Goal: Find specific page/section: Find specific page/section

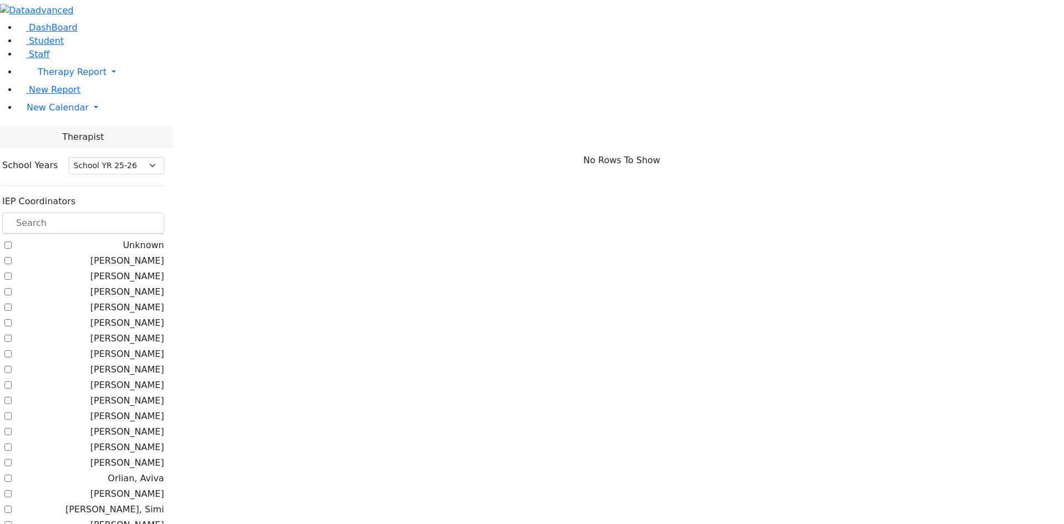
select select "212"
click at [164, 212] on input "text" at bounding box center [83, 222] width 162 height 21
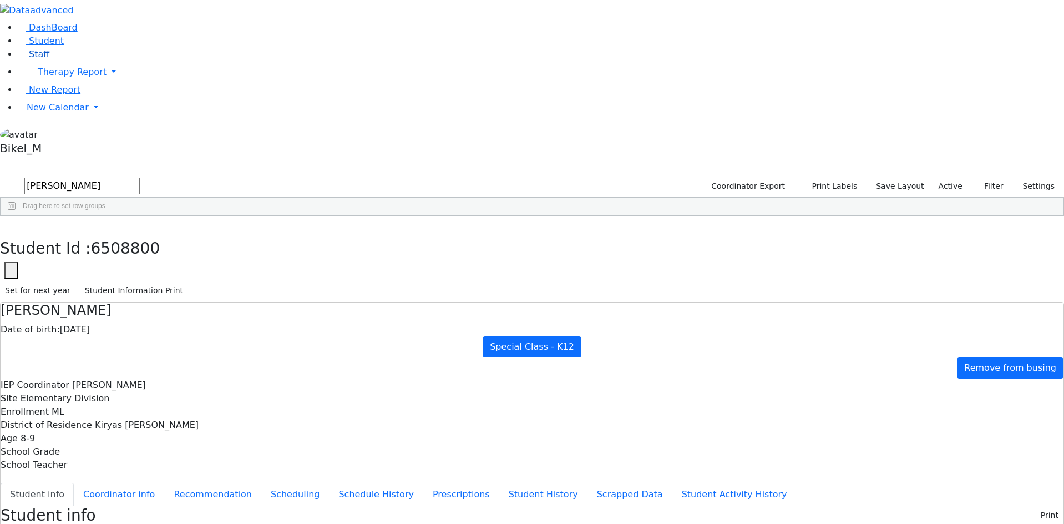
click at [29, 59] on span "Staff" at bounding box center [39, 54] width 21 height 11
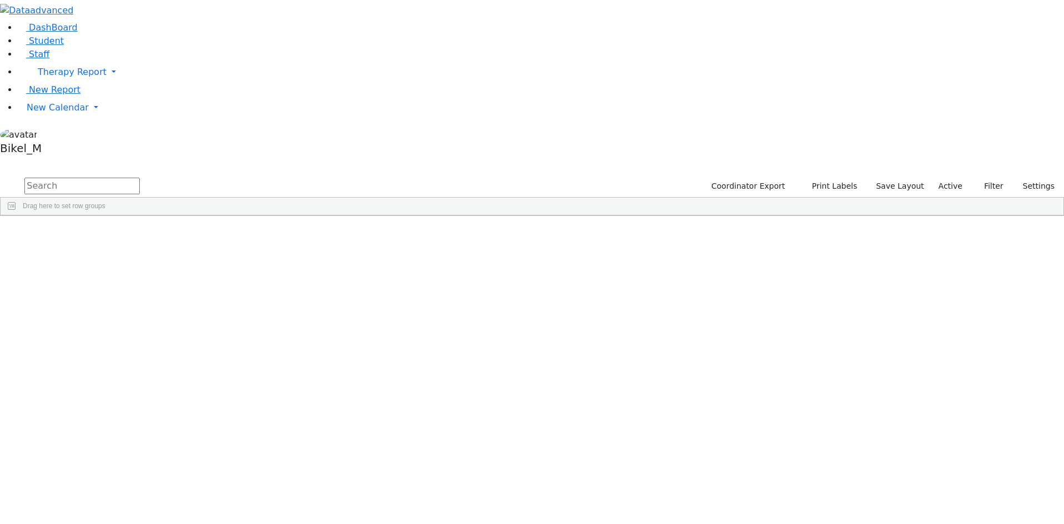
click at [140, 178] on input "text" at bounding box center [81, 186] width 115 height 17
type input "e"
type input "golom"
click at [49, 59] on link "Staff" at bounding box center [34, 54] width 32 height 11
click at [140, 178] on input "text" at bounding box center [81, 186] width 115 height 17
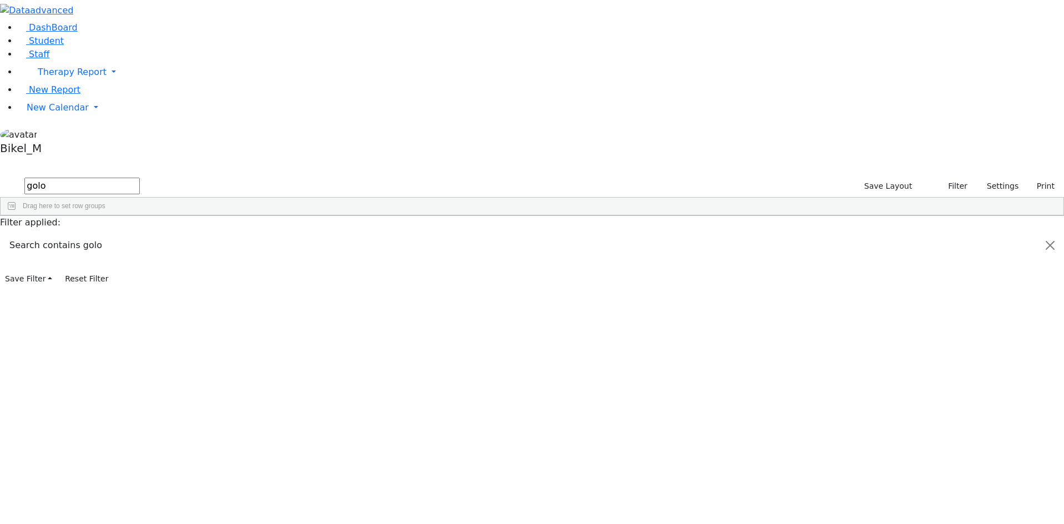
type input "golo"
click at [134, 234] on div "Golombeck" at bounding box center [101, 242] width 65 height 16
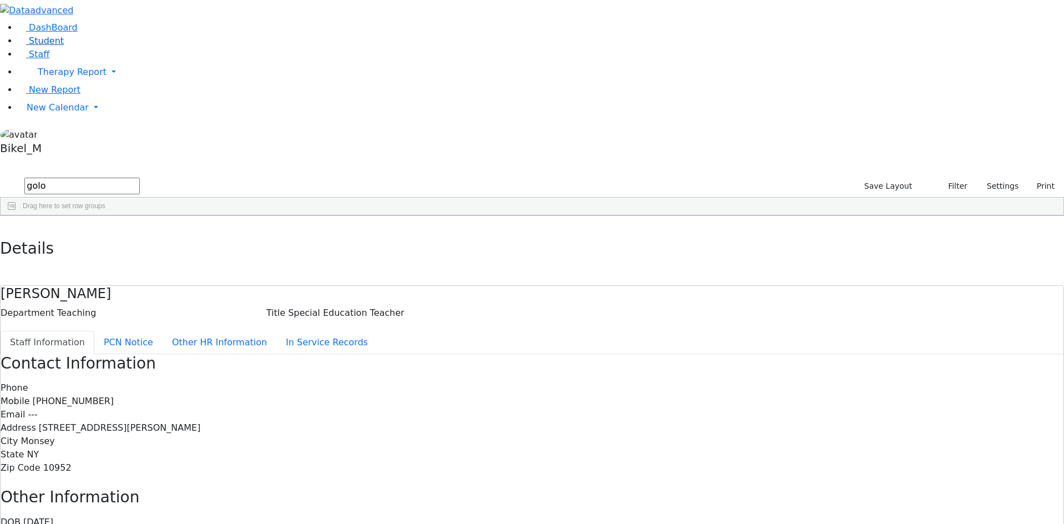
click at [57, 46] on link "Student" at bounding box center [41, 41] width 46 height 11
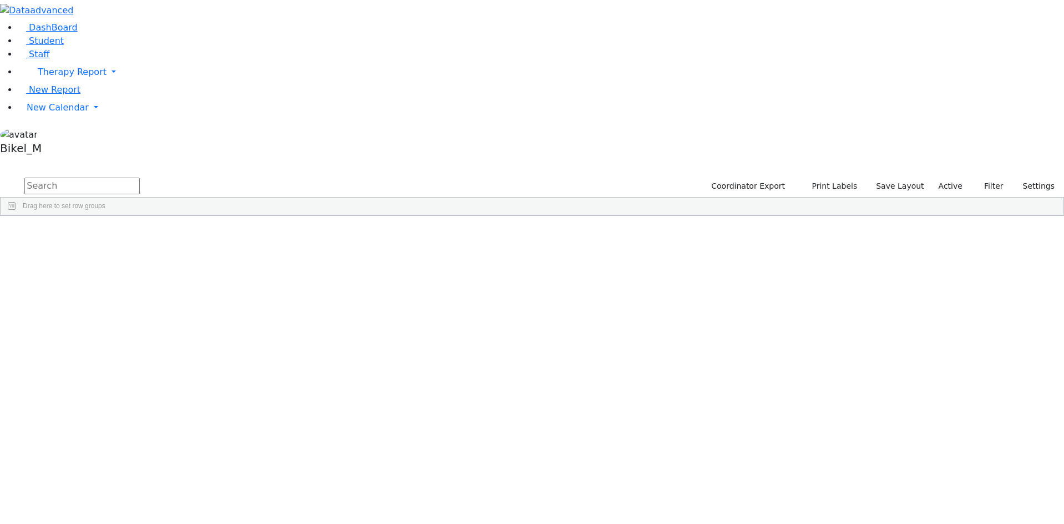
click at [140, 178] on input "text" at bounding box center [81, 186] width 115 height 17
type input "g"
type input "moses"
click at [140, 342] on div "Kolakowski" at bounding box center [105, 350] width 70 height 16
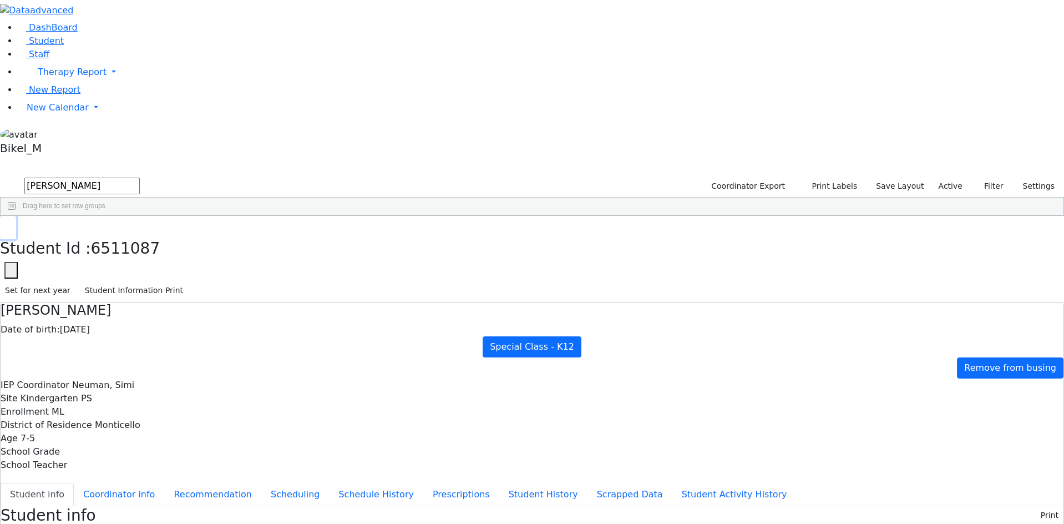
click at [11, 224] on icon "button" at bounding box center [8, 227] width 6 height 7
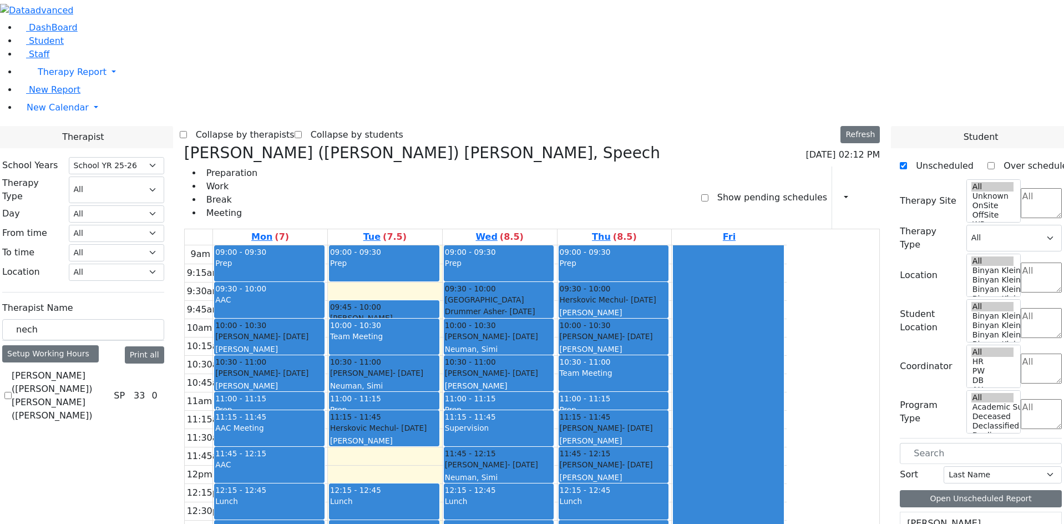
select select "212"
click at [295, 144] on h3 "[PERSON_NAME] ([PERSON_NAME]) [PERSON_NAME], Speech" at bounding box center [422, 153] width 476 height 19
click at [184, 144] on icon at bounding box center [184, 153] width 0 height 18
